Goal: Find specific page/section

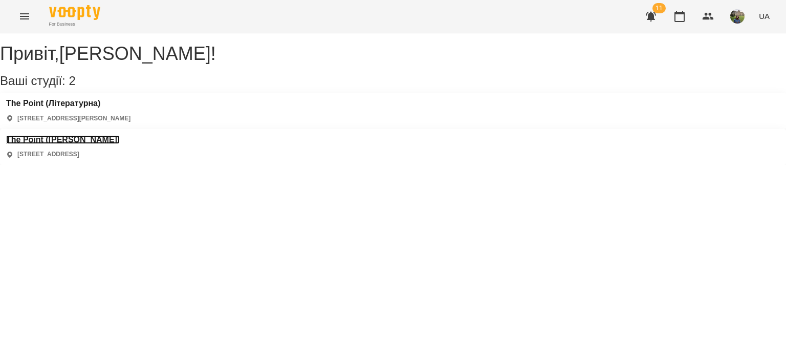
click at [120, 135] on h3 "The Point ([PERSON_NAME])" at bounding box center [63, 139] width 114 height 9
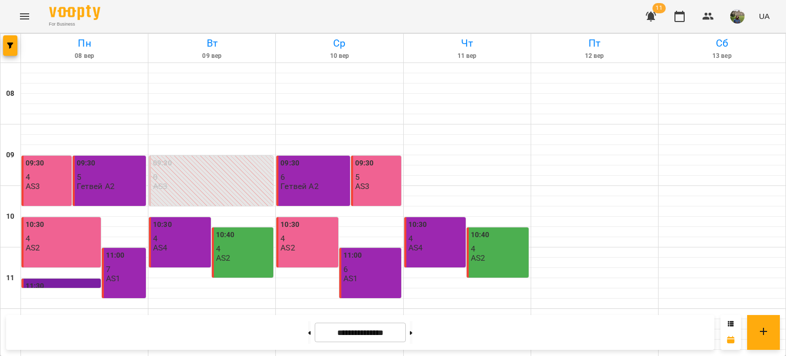
scroll to position [380, 0]
